Goal: Download file/media

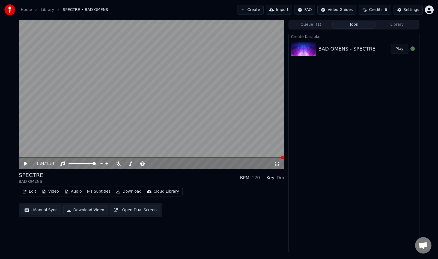
click at [313, 23] on button "Queue ( 1 )" at bounding box center [310, 25] width 43 height 8
click at [357, 26] on button "Jobs" at bounding box center [354, 25] width 43 height 8
click at [403, 49] on button "Play" at bounding box center [399, 49] width 17 height 10
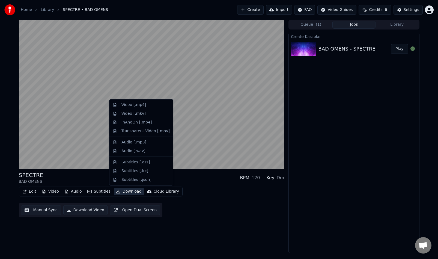
click at [129, 190] on button "Download" at bounding box center [129, 192] width 30 height 8
click at [158, 107] on div "Video [.mp4]" at bounding box center [145, 104] width 48 height 5
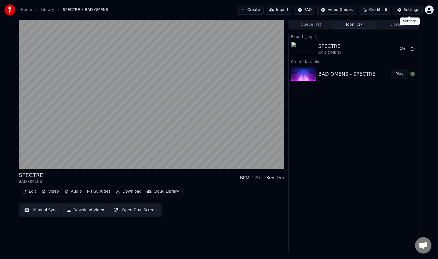
click at [409, 8] on div "Settings" at bounding box center [412, 9] width 16 height 5
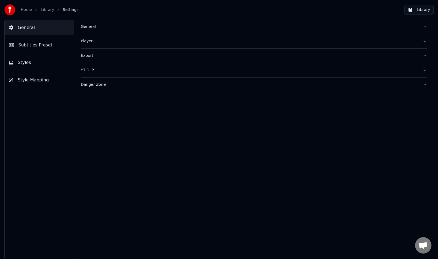
click at [47, 48] on span "Subtitles Preset" at bounding box center [35, 45] width 34 height 7
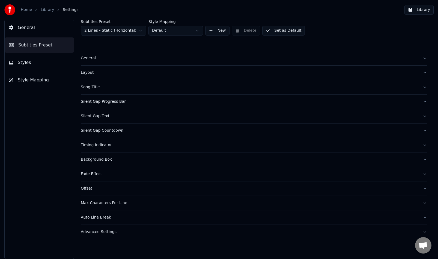
click at [31, 61] on button "Styles" at bounding box center [39, 62] width 69 height 15
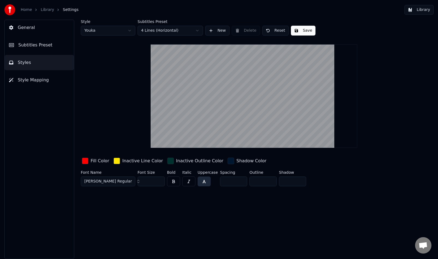
click at [125, 34] on body "Home Library Settings Library General Subtitles Preset Styles Style Mapping Sty…" at bounding box center [219, 129] width 438 height 259
click at [153, 26] on html "Home Library Settings Library General Subtitles Preset Styles Style Mapping Sty…" at bounding box center [219, 129] width 438 height 259
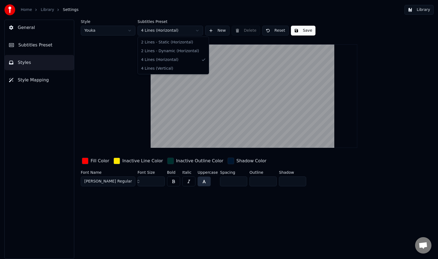
click at [153, 28] on html "Home Library Settings Library General Subtitles Preset Styles Style Mapping Sty…" at bounding box center [219, 129] width 438 height 259
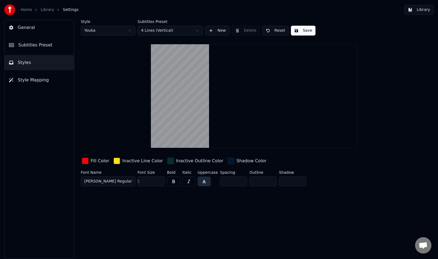
click at [184, 24] on div "Subtitles Preset 4 Lines (Vertical)" at bounding box center [171, 28] width 66 height 16
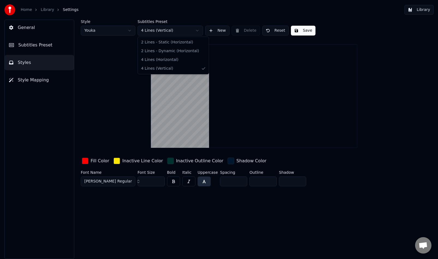
click at [179, 29] on html "Home Library Settings Library General Subtitles Preset Styles Style Mapping Sty…" at bounding box center [219, 129] width 438 height 259
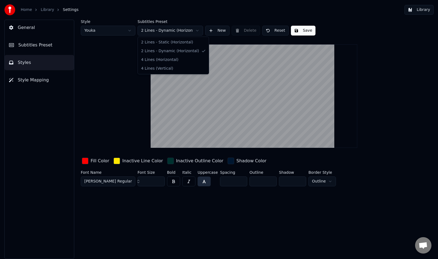
click at [176, 33] on html "Home Library Settings Library General Subtitles Preset Styles Style Mapping Sty…" at bounding box center [219, 129] width 438 height 259
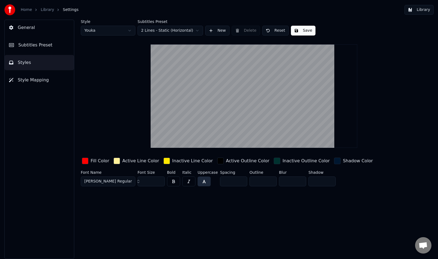
click at [142, 32] on html "Home Library Settings Library General Subtitles Preset Styles Style Mapping Sty…" at bounding box center [219, 129] width 438 height 259
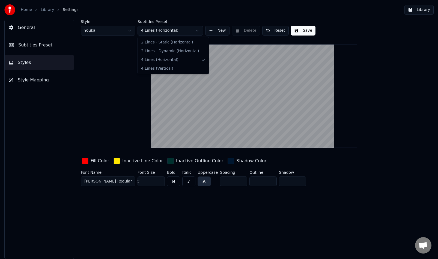
click at [181, 32] on html "Home Library Settings Library General Subtitles Preset Styles Style Mapping Sty…" at bounding box center [219, 129] width 438 height 259
click at [369, 93] on html "Home Library Settings Library General Subtitles Preset Styles Style Mapping Sty…" at bounding box center [219, 129] width 438 height 259
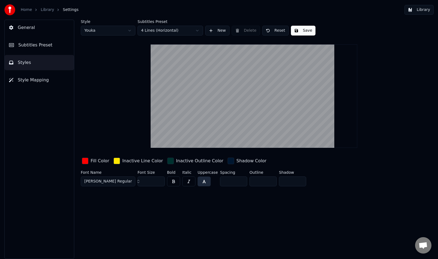
click at [123, 179] on button "[PERSON_NAME] Regular" at bounding box center [108, 181] width 55 height 10
click at [132, 181] on button "[PERSON_NAME] Regular" at bounding box center [108, 181] width 55 height 10
click at [114, 184] on button "[PERSON_NAME] Regular" at bounding box center [108, 181] width 55 height 10
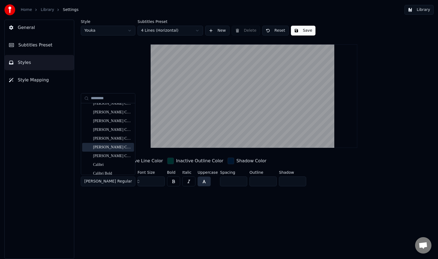
scroll to position [348, 0]
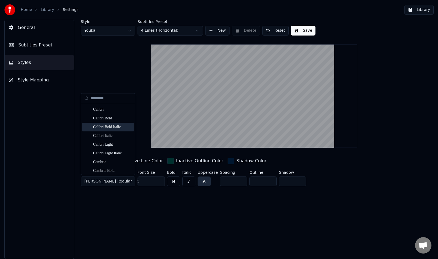
click at [45, 46] on span "Subtitles Preset" at bounding box center [35, 45] width 34 height 7
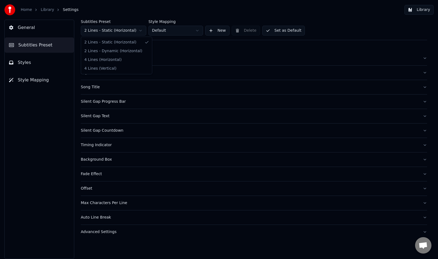
click at [135, 31] on html "Home Library Settings Library General Subtitles Preset Styles Style Mapping Sub…" at bounding box center [219, 129] width 438 height 259
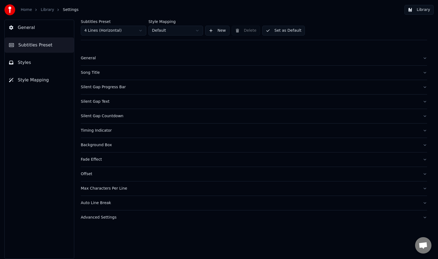
click at [111, 69] on button "Song Title" at bounding box center [254, 73] width 346 height 14
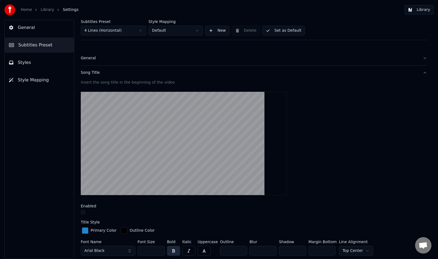
click at [115, 57] on div "General" at bounding box center [250, 57] width 338 height 5
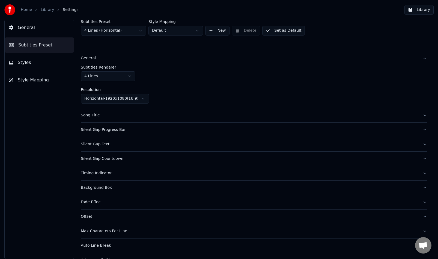
click at [126, 102] on html "Home Library Settings Library General Subtitles Preset Styles Style Mapping Sub…" at bounding box center [219, 129] width 438 height 259
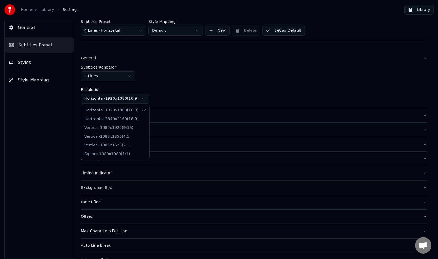
click at [142, 60] on html "Home Library Settings Library General Subtitles Preset Styles Style Mapping Sub…" at bounding box center [219, 129] width 438 height 259
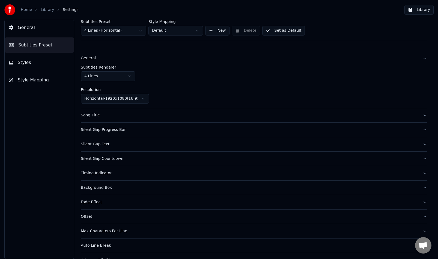
click at [120, 70] on div "Subtitles Renderer 4 Lines" at bounding box center [254, 73] width 346 height 16
click at [116, 76] on html "Home Library Settings Library General Subtitles Preset Styles Style Mapping Sub…" at bounding box center [219, 129] width 438 height 259
click at [173, 70] on html "Home Library Settings Library General Subtitles Preset Styles Style Mapping Sub…" at bounding box center [219, 129] width 438 height 259
click at [125, 117] on div "Song Title" at bounding box center [250, 114] width 338 height 5
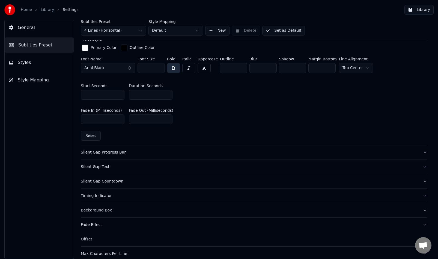
scroll to position [244, 0]
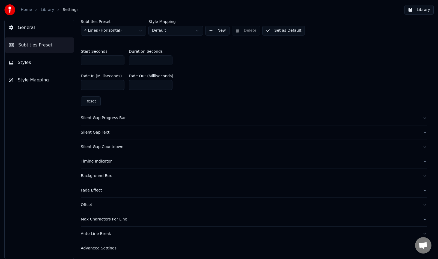
click at [133, 217] on div "Max Characters Per Line" at bounding box center [250, 218] width 338 height 5
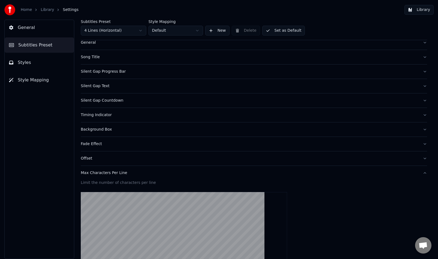
scroll to position [0, 0]
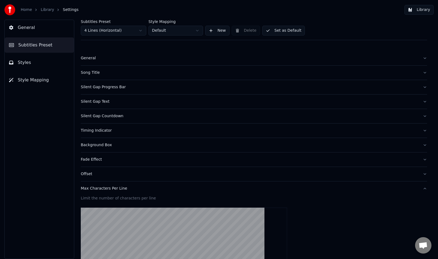
click at [142, 60] on div "General" at bounding box center [250, 57] width 338 height 5
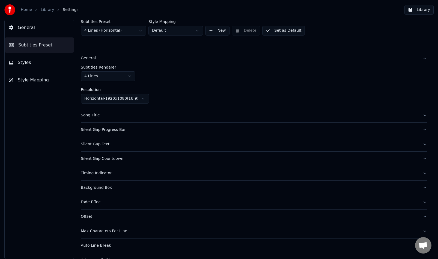
scroll to position [13, 0]
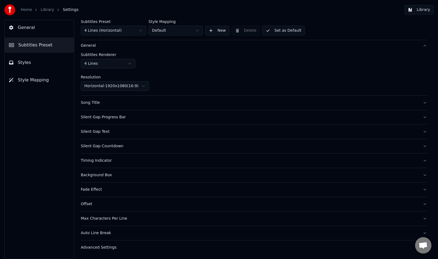
click at [98, 187] on div "Fade Effect" at bounding box center [250, 189] width 338 height 5
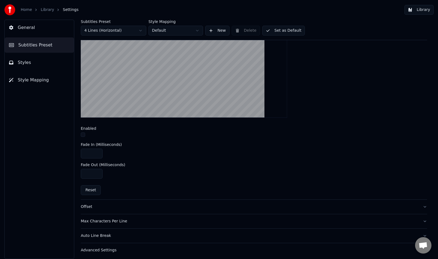
scroll to position [167, 0]
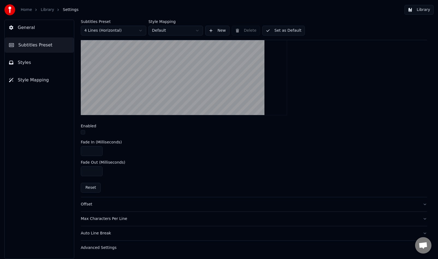
click at [198, 246] on div "Advanced Settings" at bounding box center [250, 247] width 338 height 5
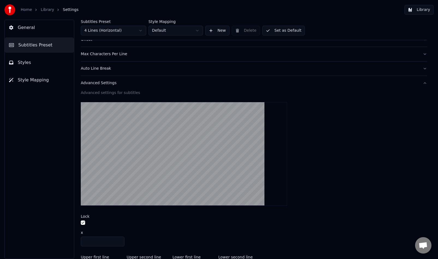
scroll to position [196, 0]
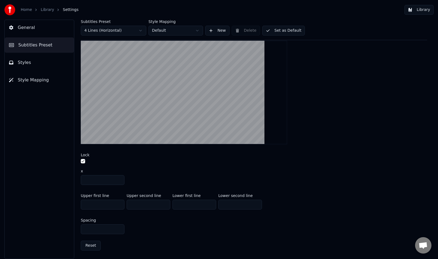
click at [35, 22] on button "General" at bounding box center [39, 27] width 69 height 15
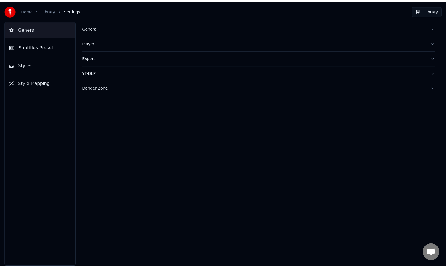
scroll to position [0, 0]
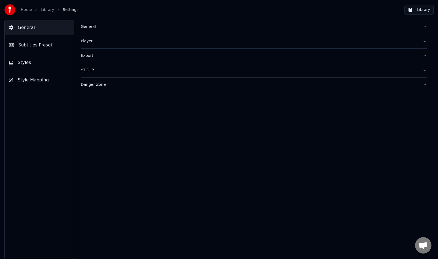
click at [97, 35] on button "Player" at bounding box center [254, 41] width 346 height 14
click at [106, 25] on div "General" at bounding box center [250, 26] width 338 height 5
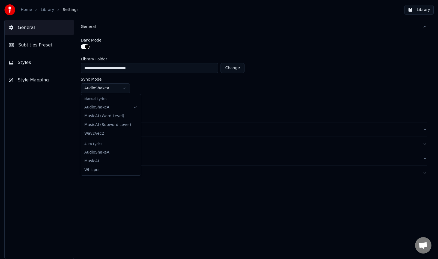
click at [116, 85] on html "**********" at bounding box center [219, 129] width 438 height 259
click at [108, 100] on div "Manual Lyrics" at bounding box center [111, 99] width 58 height 8
click at [242, 110] on html "**********" at bounding box center [219, 129] width 438 height 259
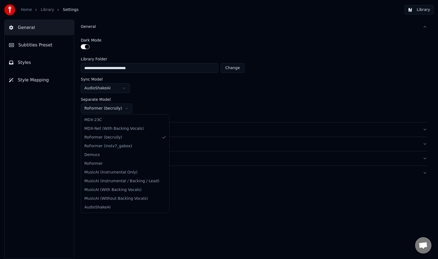
click at [117, 110] on html "**********" at bounding box center [219, 129] width 438 height 259
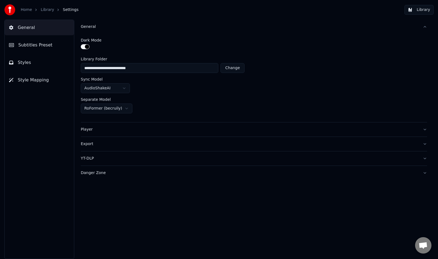
click at [164, 107] on html "**********" at bounding box center [219, 129] width 438 height 259
click at [123, 131] on div "Player" at bounding box center [250, 129] width 338 height 5
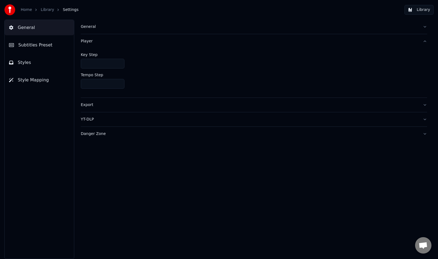
click at [137, 108] on button "Export" at bounding box center [254, 105] width 346 height 14
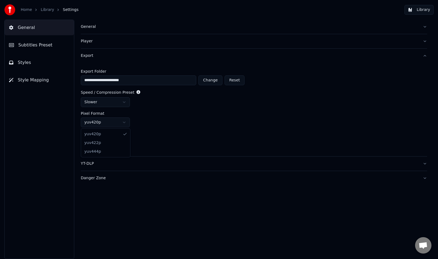
click at [124, 122] on html "**********" at bounding box center [219, 129] width 438 height 259
click at [159, 111] on html "**********" at bounding box center [219, 129] width 438 height 259
click at [108, 164] on div "YT-DLP" at bounding box center [250, 163] width 338 height 5
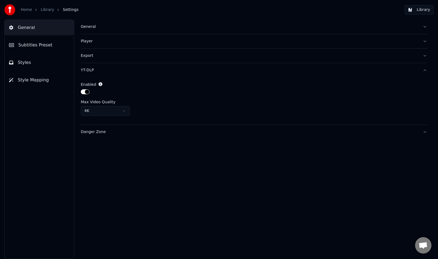
click at [131, 128] on button "Danger Zone" at bounding box center [254, 132] width 346 height 14
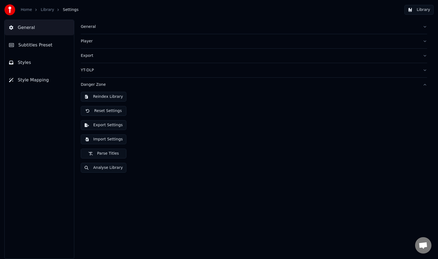
click at [118, 124] on button "Export Settings" at bounding box center [104, 125] width 46 height 10
click at [41, 11] on link "Library" at bounding box center [47, 9] width 13 height 5
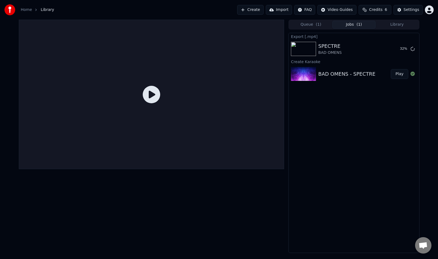
click at [25, 12] on link "Home" at bounding box center [26, 9] width 11 height 5
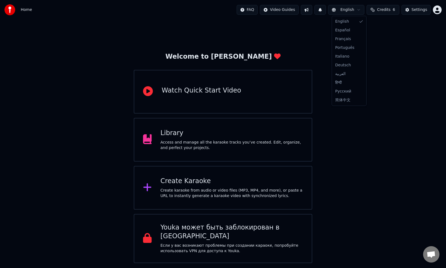
click at [354, 9] on html "Home FAQ Video Guides English Credits 6 Settings Welcome to Youka Watch Quick S…" at bounding box center [223, 131] width 446 height 263
click at [325, 9] on html "Home FAQ Video Guides English Credits 6 Settings Welcome to Youka Watch Quick S…" at bounding box center [223, 131] width 446 height 263
click at [326, 9] on button at bounding box center [319, 10] width 11 height 10
click at [312, 11] on button at bounding box center [306, 10] width 11 height 10
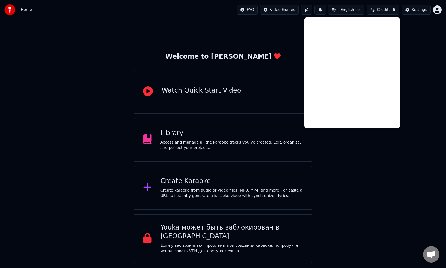
click at [255, 10] on html "Home FAQ Video Guides English Credits 6 Settings Welcome to Youka Watch Quick S…" at bounding box center [223, 131] width 446 height 263
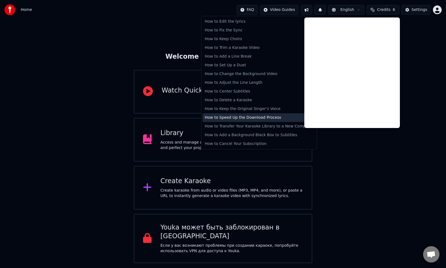
click at [277, 117] on div "How to Speed Up the Download Process" at bounding box center [259, 117] width 113 height 9
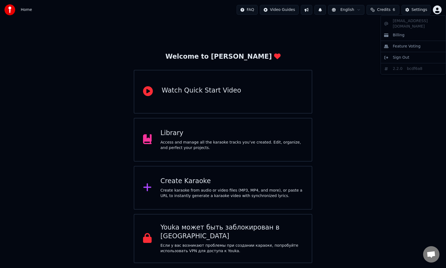
click at [438, 14] on html "Home FAQ Video Guides English Credits 6 Settings Welcome to Youka Watch Quick S…" at bounding box center [223, 131] width 446 height 263
drag, startPoint x: 161, startPoint y: 33, endPoint x: 7, endPoint y: 10, distance: 156.0
click at [133, 31] on html "Home FAQ Video Guides English Credits 6 Settings Welcome to Youka Watch Quick S…" at bounding box center [223, 131] width 446 height 263
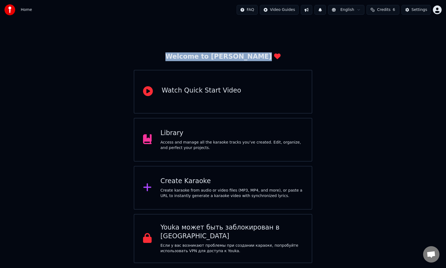
click at [14, 11] on img at bounding box center [9, 9] width 11 height 11
click at [219, 144] on div "Access and manage all the karaoke tracks you’ve created. Edit, organize, and pe…" at bounding box center [232, 145] width 143 height 11
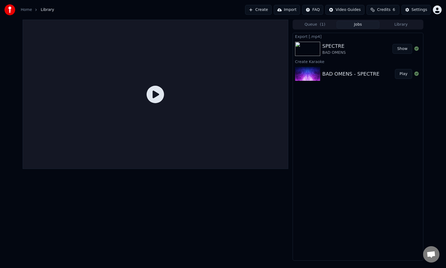
click at [369, 49] on div "SPECTRE BAD OMENS" at bounding box center [357, 48] width 70 height 13
click at [405, 51] on button "Show" at bounding box center [403, 49] width 20 height 10
